Goal: Information Seeking & Learning: Learn about a topic

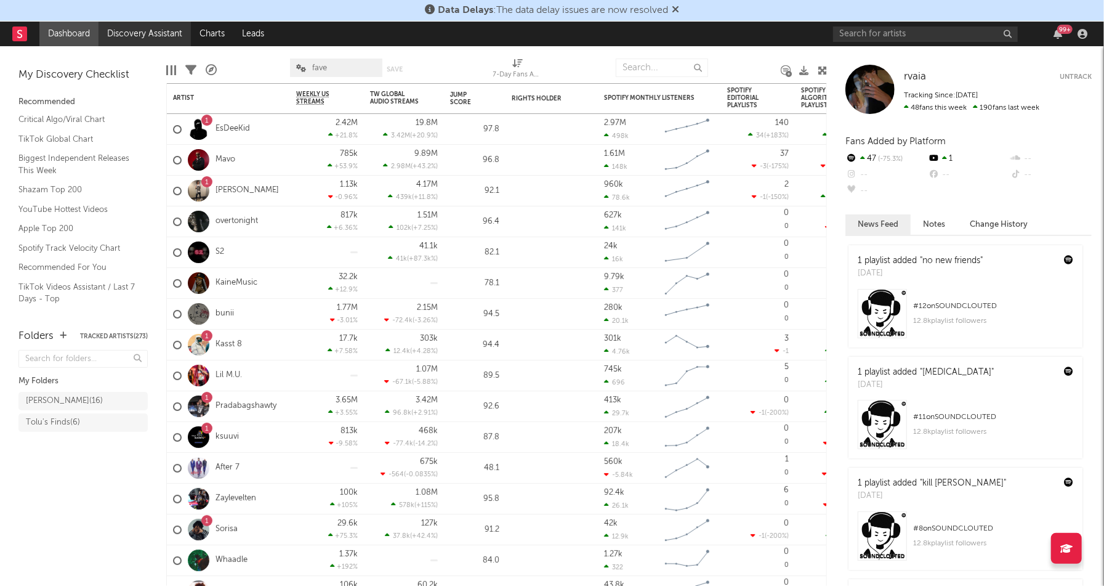
click at [163, 36] on link "Discovery Assistant" at bounding box center [145, 34] width 92 height 25
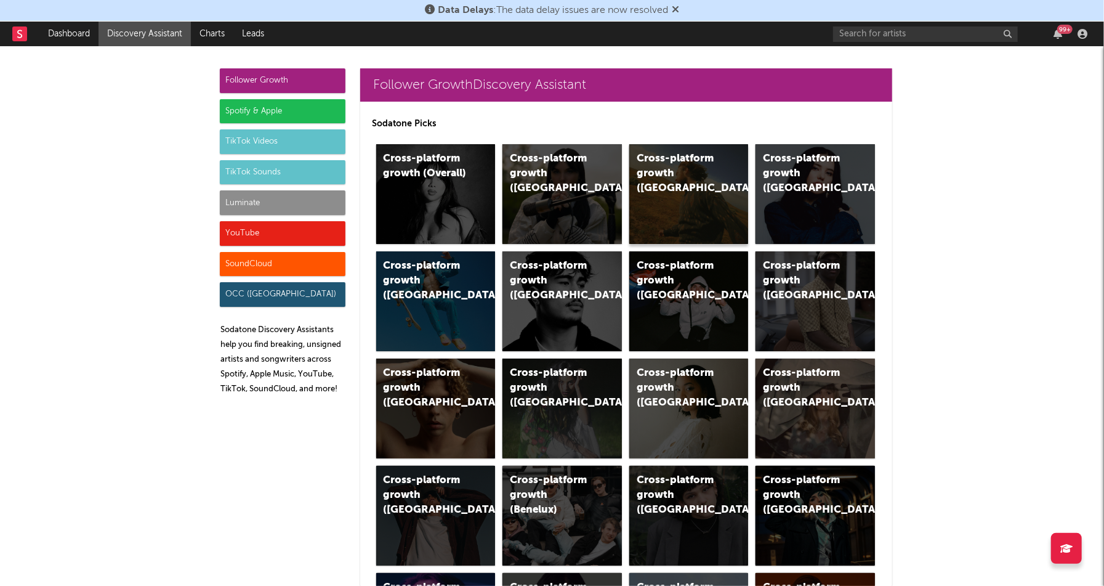
click at [716, 200] on div "Cross-platform growth ([GEOGRAPHIC_DATA])" at bounding box center [688, 194] width 119 height 100
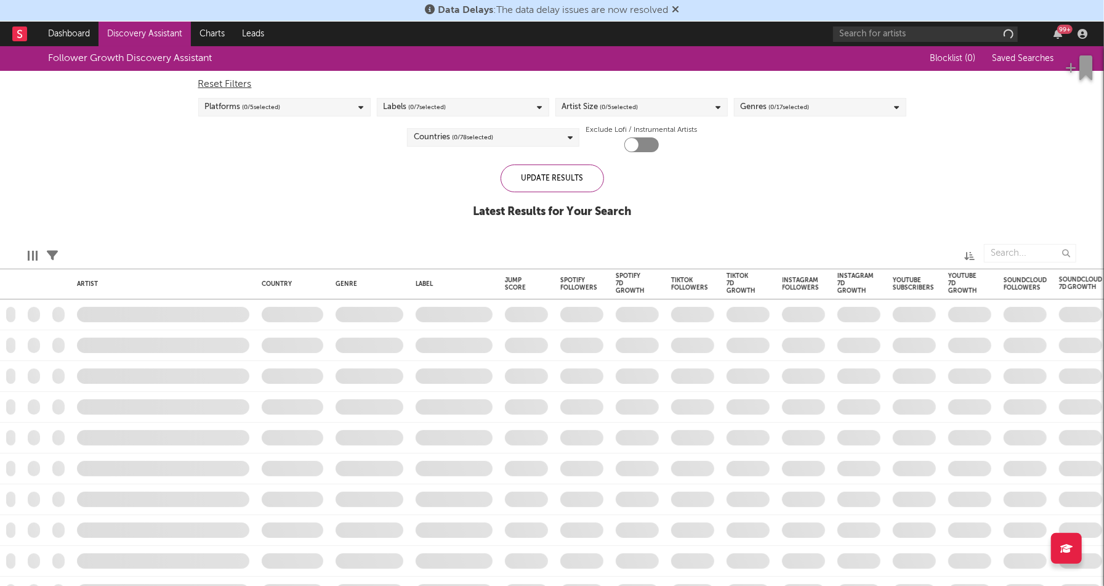
checkbox input "true"
